Goal: Transaction & Acquisition: Purchase product/service

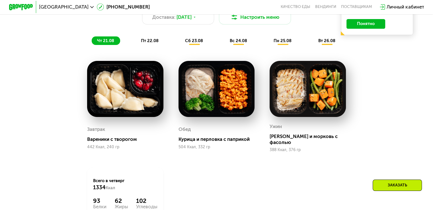
scroll to position [339, 0]
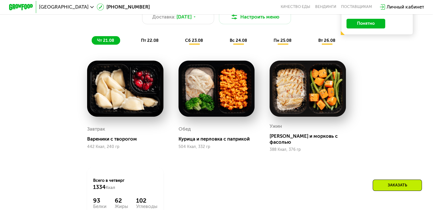
click at [151, 43] on span "пт 22.08" at bounding box center [150, 40] width 18 height 5
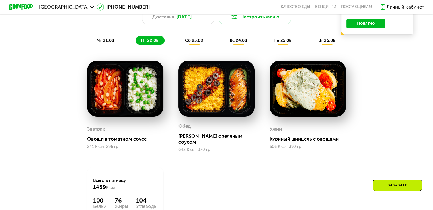
click at [202, 43] on span "сб 23.08" at bounding box center [194, 40] width 18 height 5
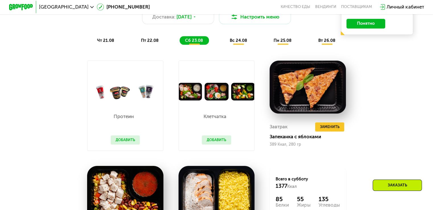
click at [239, 43] on span "вс 24.08" at bounding box center [238, 40] width 17 height 5
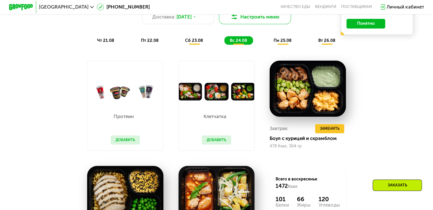
click at [237, 20] on img at bounding box center [234, 16] width 7 height 7
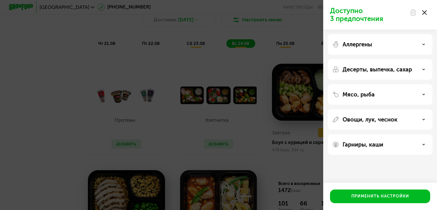
click at [356, 59] on div "Аллергены" at bounding box center [380, 69] width 105 height 20
click at [371, 43] on p "Аллергены" at bounding box center [358, 44] width 30 height 7
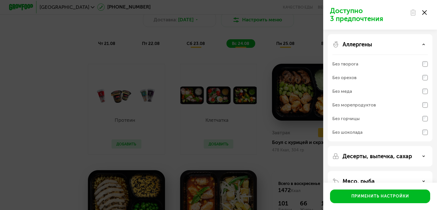
click at [366, 146] on div "Аллергены Без творога Без орехов Без меда Без морепродуктов Без горчицы Без шок…" at bounding box center [380, 156] width 105 height 20
click at [420, 46] on div "Аллергены" at bounding box center [381, 44] width 96 height 7
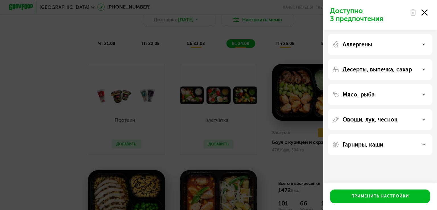
click at [371, 72] on p "Десерты, выпечка, сахар" at bounding box center [377, 69] width 69 height 7
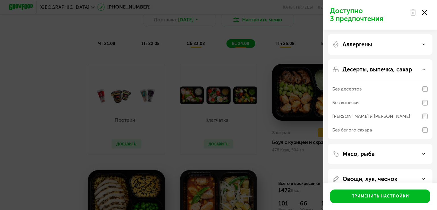
click at [371, 72] on p "Десерты, выпечка, сахар" at bounding box center [377, 69] width 69 height 7
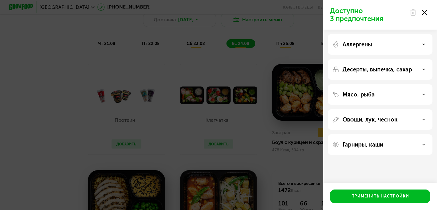
click at [356, 91] on p "Мясо, рыба" at bounding box center [359, 94] width 32 height 7
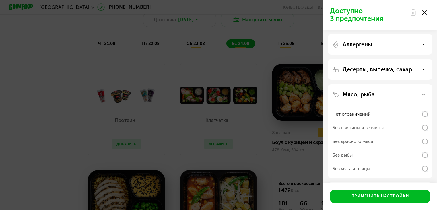
click at [356, 91] on p "Мясо, рыба" at bounding box center [359, 94] width 32 height 7
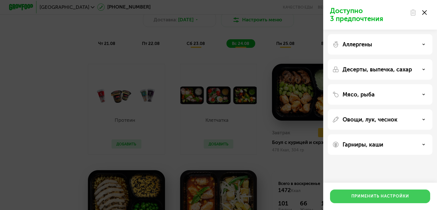
click at [351, 193] on button "Применить настройки" at bounding box center [380, 197] width 100 height 14
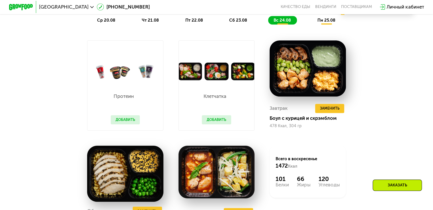
scroll to position [359, 0]
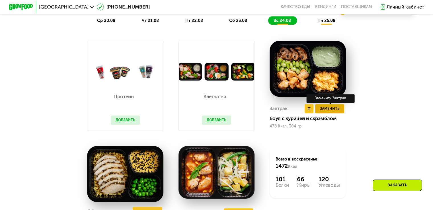
click at [323, 112] on span "Заменить" at bounding box center [330, 109] width 20 height 6
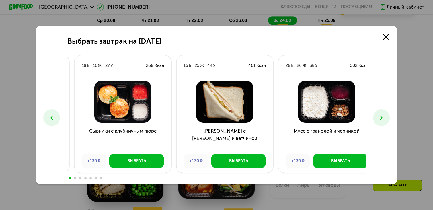
click at [105, 108] on img at bounding box center [122, 102] width 87 height 42
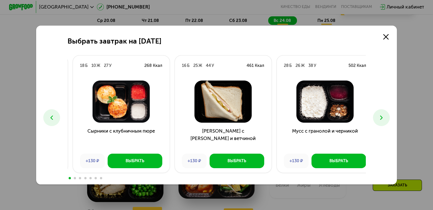
click at [112, 110] on img at bounding box center [120, 102] width 87 height 42
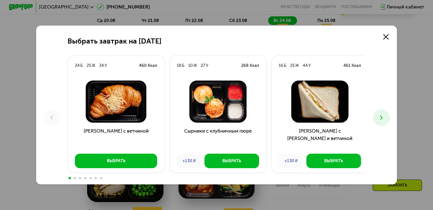
click at [378, 116] on button at bounding box center [381, 117] width 17 height 17
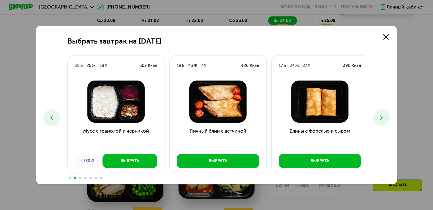
click at [378, 116] on button at bounding box center [381, 117] width 17 height 17
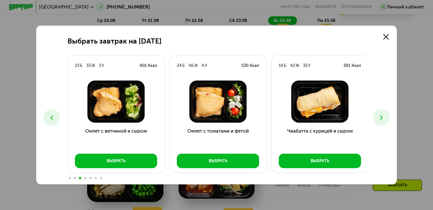
click at [378, 116] on button at bounding box center [381, 117] width 17 height 17
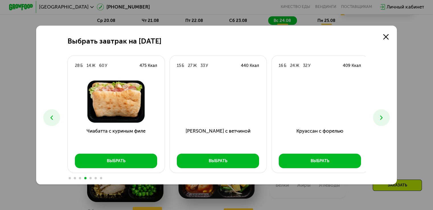
click at [378, 116] on button at bounding box center [381, 117] width 17 height 17
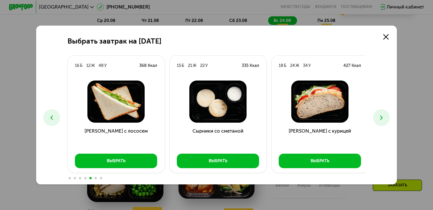
click at [378, 116] on button at bounding box center [381, 117] width 17 height 17
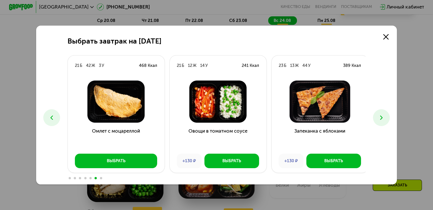
click at [378, 116] on button at bounding box center [381, 117] width 17 height 17
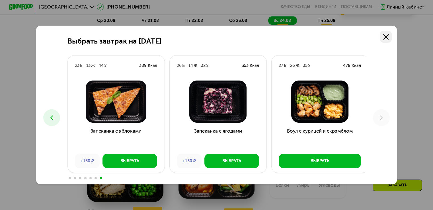
click at [390, 38] on link at bounding box center [386, 37] width 12 height 12
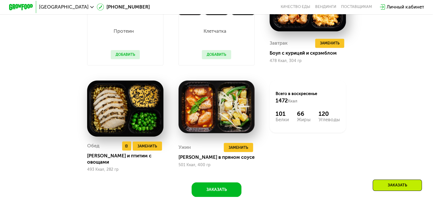
scroll to position [425, 0]
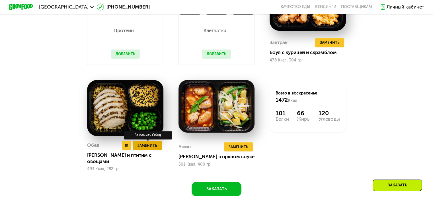
click at [138, 149] on span "Заменить" at bounding box center [148, 146] width 20 height 6
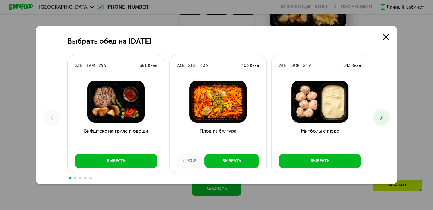
click at [377, 118] on button at bounding box center [381, 117] width 17 height 17
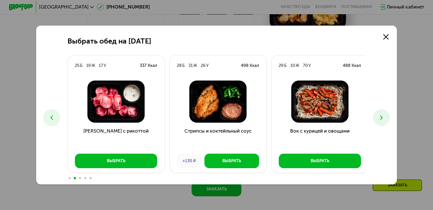
click at [377, 118] on button at bounding box center [381, 117] width 17 height 17
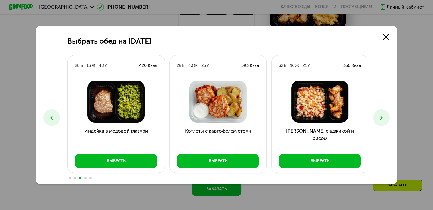
click at [377, 118] on button at bounding box center [381, 117] width 17 height 17
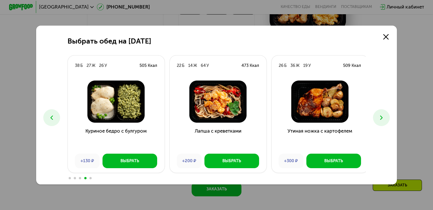
click at [377, 118] on button at bounding box center [381, 117] width 17 height 17
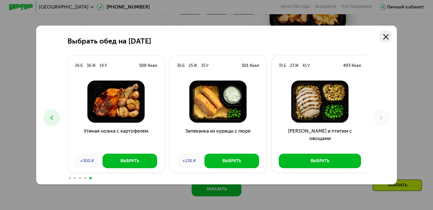
click at [387, 31] on link at bounding box center [386, 37] width 12 height 12
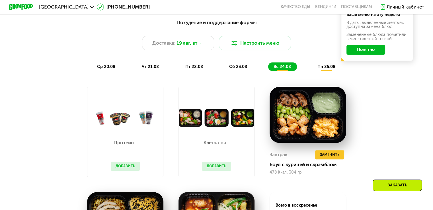
scroll to position [313, 0]
click at [294, 8] on link "Качество еды" at bounding box center [296, 7] width 30 height 5
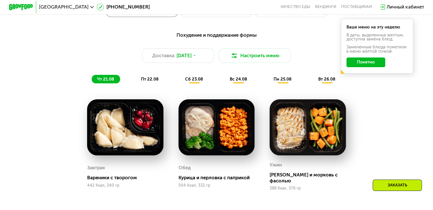
scroll to position [301, 0]
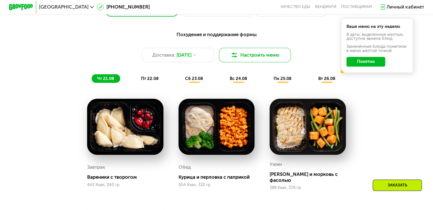
click at [237, 57] on img at bounding box center [234, 55] width 7 height 7
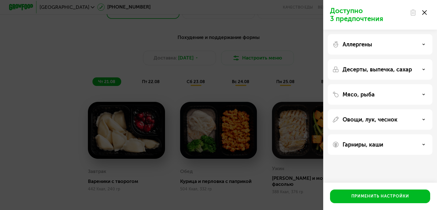
click at [426, 13] on icon at bounding box center [424, 12] width 5 height 5
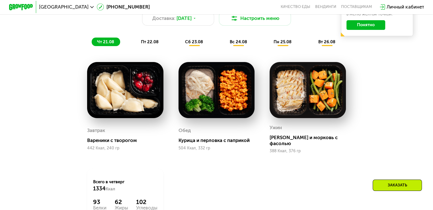
scroll to position [337, 0]
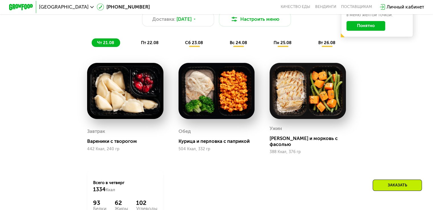
click at [146, 45] on span "пт 22.08" at bounding box center [150, 42] width 18 height 5
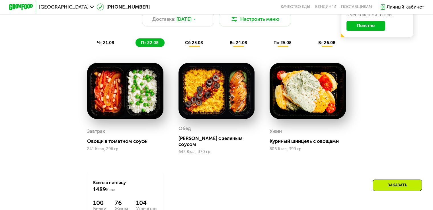
click at [196, 50] on div "Похудение и поддержание формы Доставка: 20 авг, ср Настроить меню чт 21.08 пт 2…" at bounding box center [216, 20] width 363 height 59
click at [224, 47] on div "сб 23.08" at bounding box center [238, 42] width 29 height 9
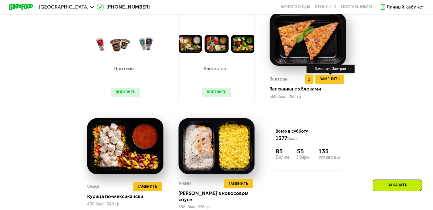
scroll to position [387, 0]
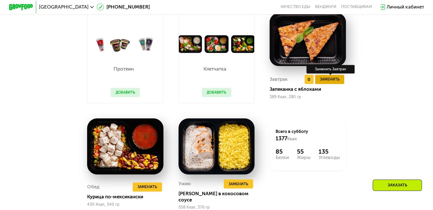
click at [333, 82] on span "Заменить" at bounding box center [330, 79] width 20 height 6
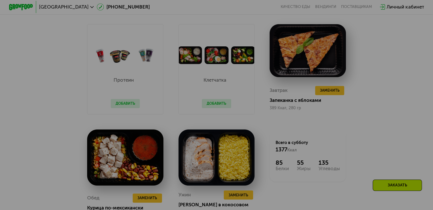
scroll to position [375, 0]
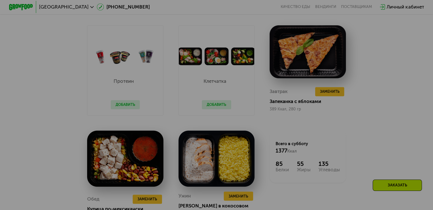
click at [366, 78] on div at bounding box center [216, 105] width 433 height 210
click at [334, 94] on div at bounding box center [216, 105] width 433 height 210
